Goal: Navigation & Orientation: Go to known website

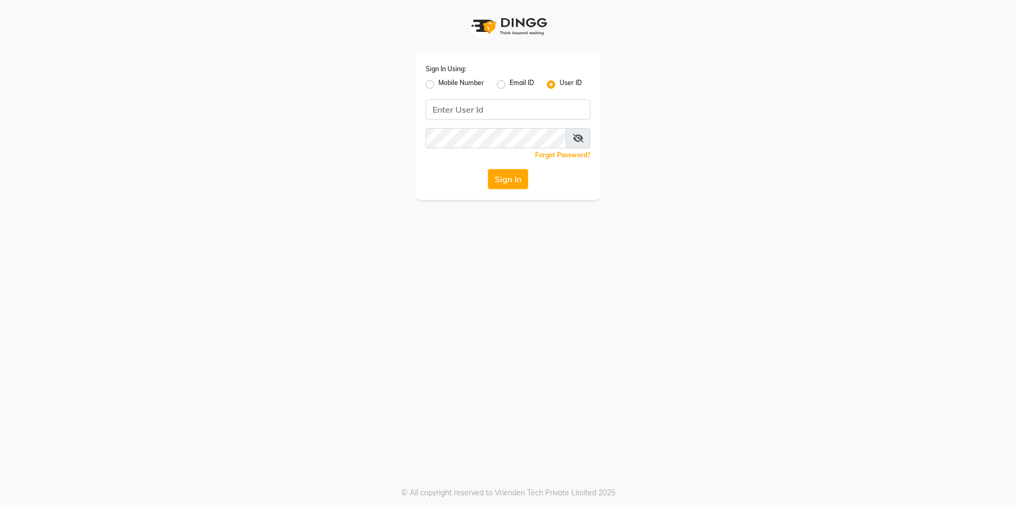
click at [438, 83] on label "Mobile Number" at bounding box center [461, 84] width 46 height 13
click at [438, 83] on input "Mobile Number" at bounding box center [441, 81] width 7 height 7
radio input "true"
radio input "false"
click at [512, 173] on button "Sign In" at bounding box center [508, 179] width 40 height 20
